Goal: Find contact information: Find contact information

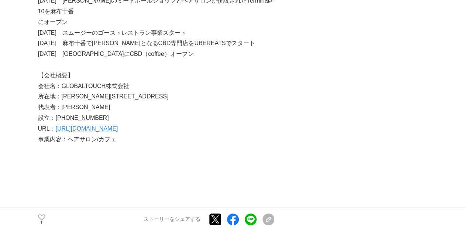
scroll to position [2733, 0]
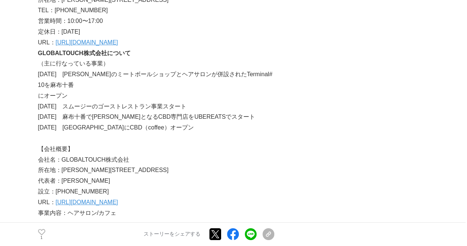
click at [222, 175] on p "代表者：[PERSON_NAME]" at bounding box center [156, 180] width 236 height 11
drag, startPoint x: 62, startPoint y: 138, endPoint x: 146, endPoint y: 139, distance: 83.1
click at [146, 154] on p "会社名：GLOBALTOUCH株式会社" at bounding box center [156, 159] width 236 height 11
copy p "GLOBALTOUCH株式会社"
click at [197, 165] on p "所在地：[PERSON_NAME][STREET_ADDRESS]" at bounding box center [156, 170] width 236 height 11
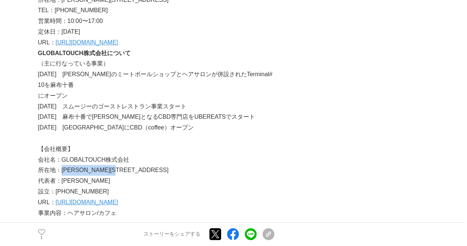
drag, startPoint x: 62, startPoint y: 150, endPoint x: 148, endPoint y: 151, distance: 86.4
click at [148, 165] on p "所在地：[PERSON_NAME][STREET_ADDRESS]" at bounding box center [156, 170] width 236 height 11
copy p "[PERSON_NAME][STREET_ADDRESS]"
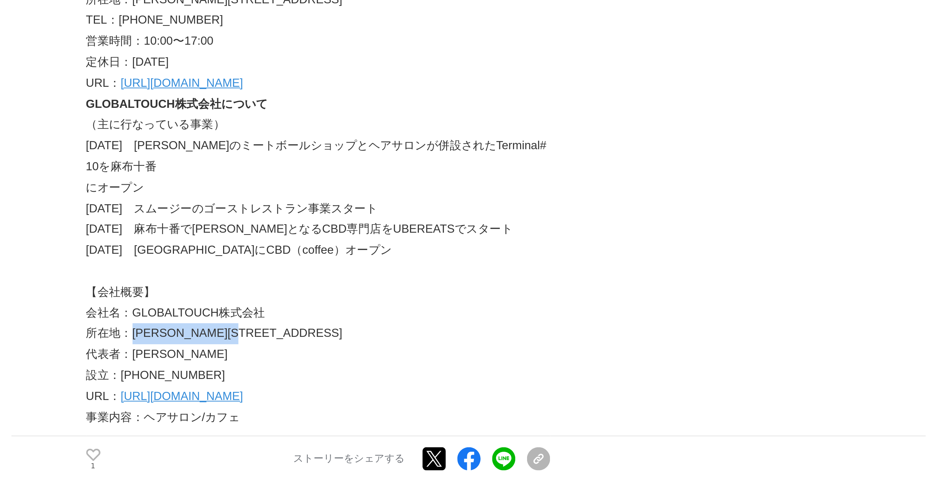
scroll to position [2807, 0]
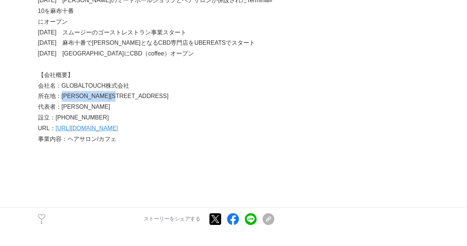
click at [86, 125] on link "[URL][DOMAIN_NAME]" at bounding box center [87, 128] width 62 height 6
click at [163, 102] on p "代表者：[PERSON_NAME]" at bounding box center [156, 107] width 236 height 11
click at [66, 91] on p "所在地：[PERSON_NAME][STREET_ADDRESS]" at bounding box center [156, 96] width 236 height 11
drag, startPoint x: 62, startPoint y: 76, endPoint x: 143, endPoint y: 78, distance: 80.5
click at [143, 91] on p "所在地：[PERSON_NAME][STREET_ADDRESS]" at bounding box center [156, 96] width 236 height 11
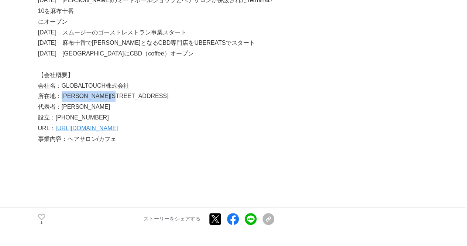
copy p "[PERSON_NAME][STREET_ADDRESS]"
drag, startPoint x: 63, startPoint y: 64, endPoint x: 127, endPoint y: 67, distance: 64.0
click at [127, 81] on p "会社名：GLOBALTOUCH株式会社" at bounding box center [156, 86] width 236 height 11
copy p "GLOBALTOUCH株式会社"
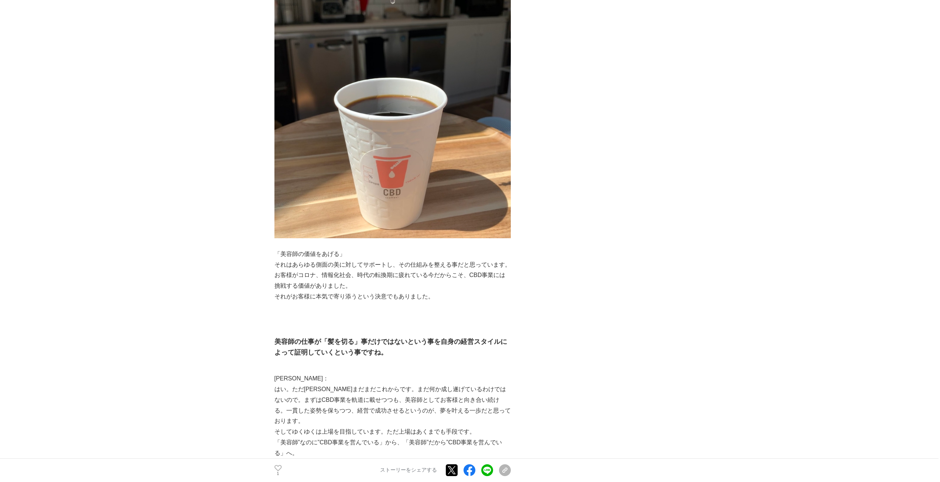
scroll to position [1995, 0]
